Goal: Task Accomplishment & Management: Use online tool/utility

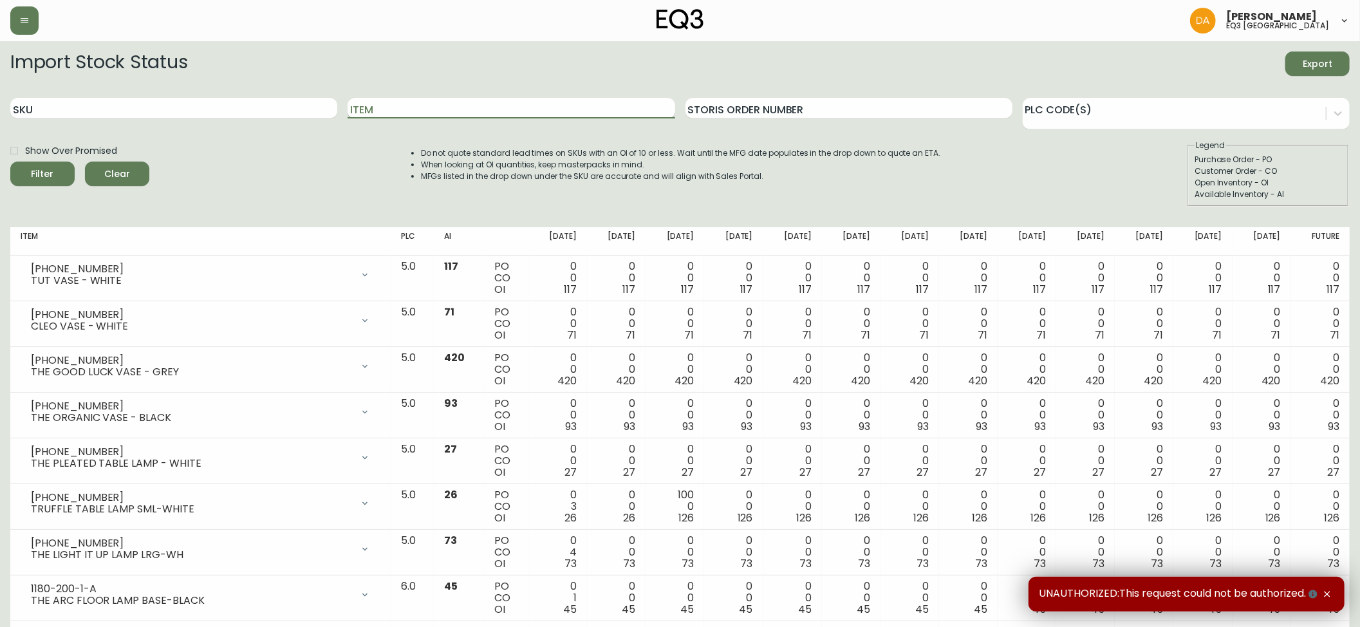
click at [388, 112] on input "Item" at bounding box center [511, 108] width 327 height 21
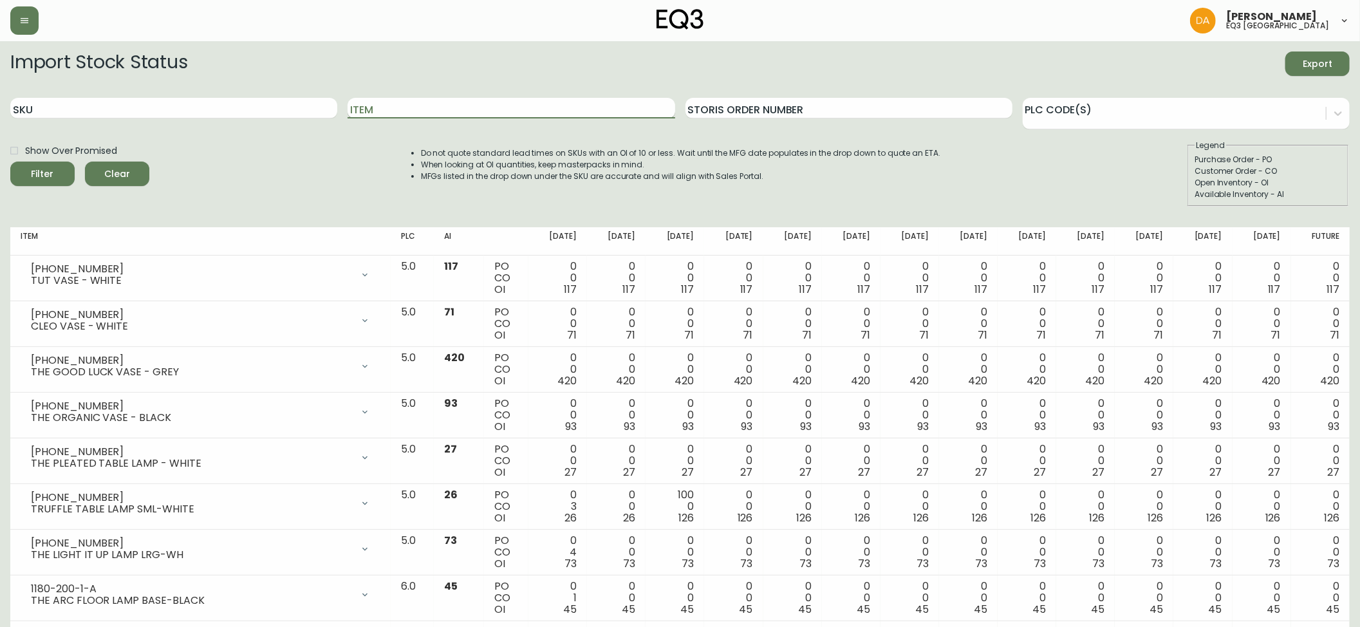
click at [433, 102] on input "Item" at bounding box center [511, 108] width 327 height 21
type input "[PERSON_NAME]"
click at [62, 174] on span "Filter" at bounding box center [43, 174] width 44 height 16
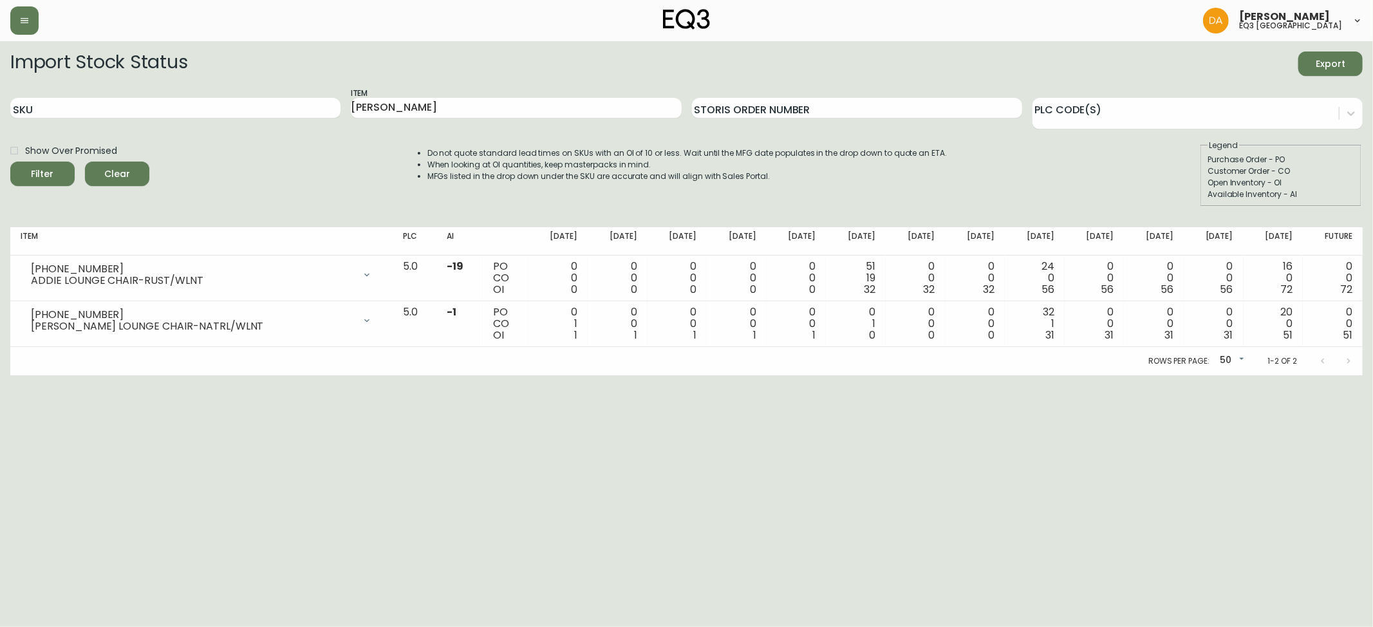
click at [1290, 375] on html "[PERSON_NAME] eq3 calgary Import Stock Status Export SKU Item [PERSON_NAME] Sto…" at bounding box center [686, 187] width 1373 height 375
